Goal: Book appointment/travel/reservation

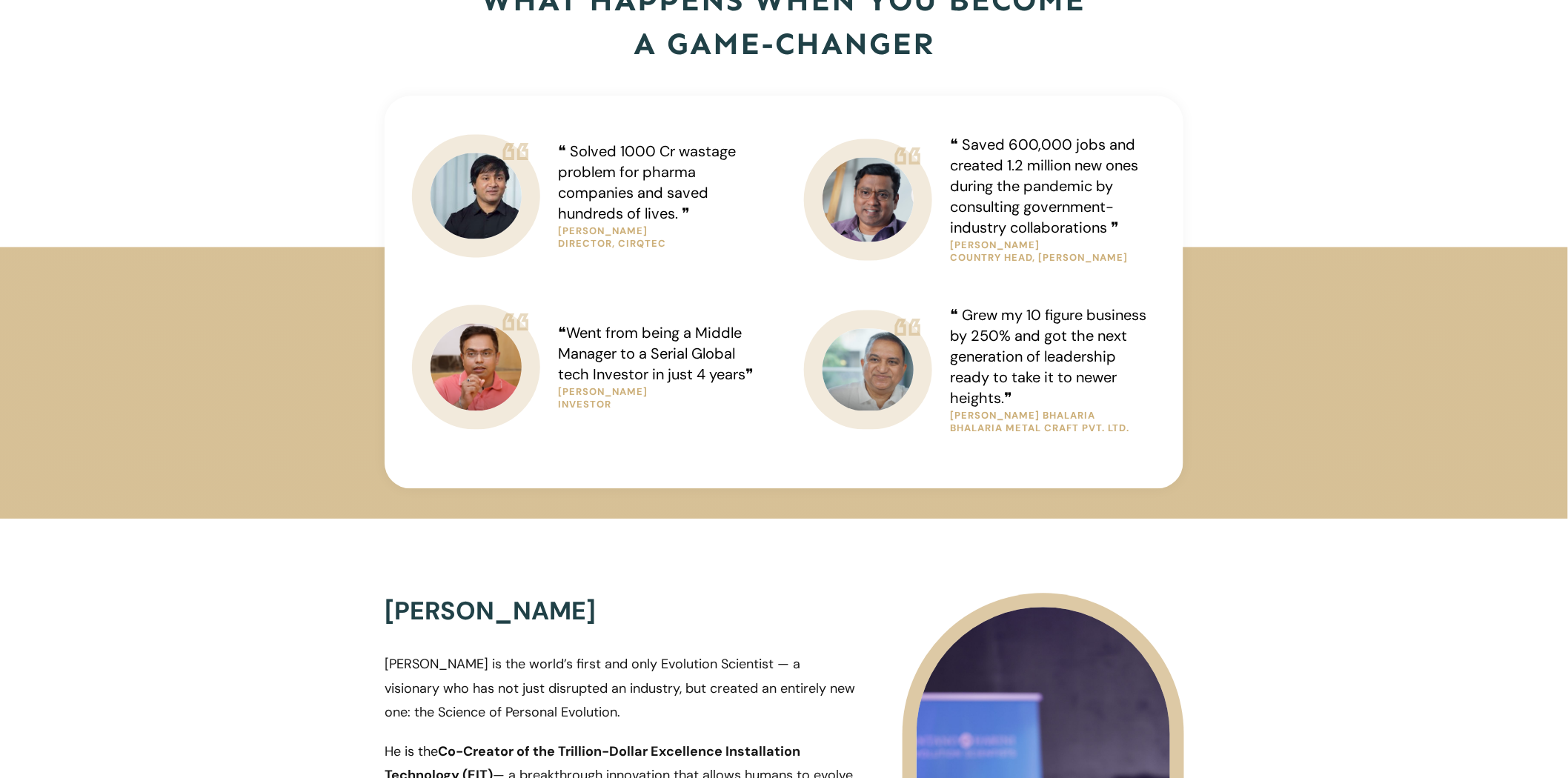
scroll to position [1119, 0]
